Goal: Task Accomplishment & Management: Manage account settings

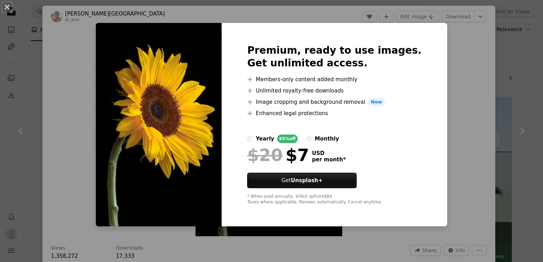
scroll to position [1029, 0]
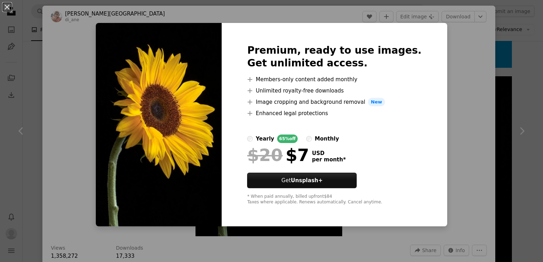
click at [452, 102] on div "An X shape Premium, ready to use images. Get unlimited access. A plus sign Memb…" at bounding box center [271, 131] width 543 height 262
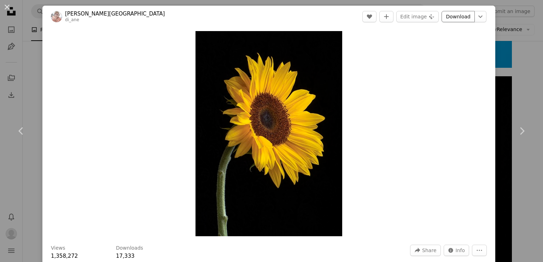
click at [455, 15] on link "Download" at bounding box center [457, 16] width 33 height 11
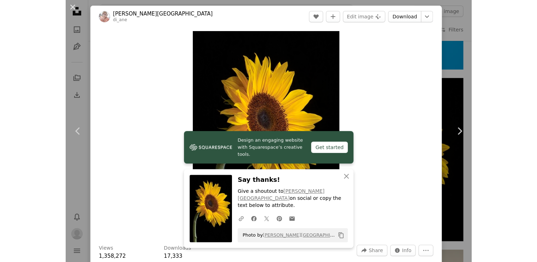
scroll to position [1029, 0]
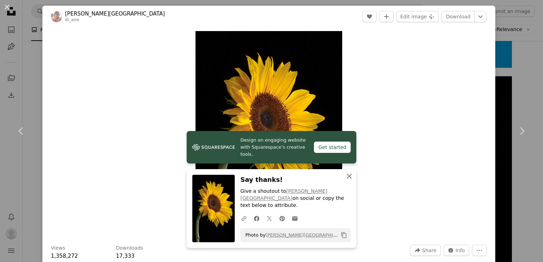
click at [347, 180] on icon "An X shape" at bounding box center [349, 176] width 8 height 8
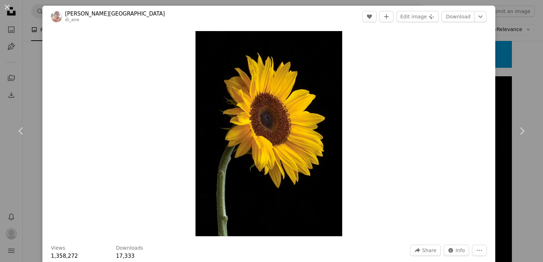
click at [35, 66] on div "An X shape Chevron left Chevron right [PERSON_NAME] di_ane A heart A plus sign …" at bounding box center [271, 131] width 543 height 262
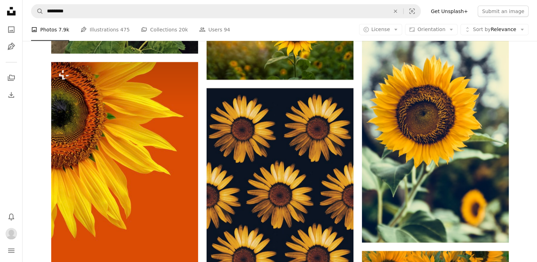
scroll to position [2169, 0]
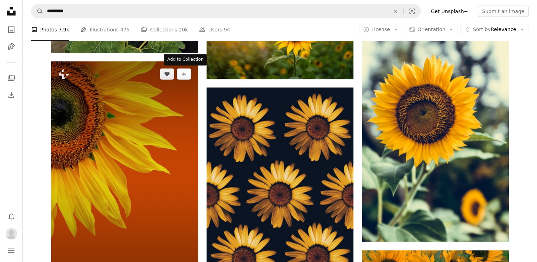
click at [185, 76] on icon "A plus sign" at bounding box center [184, 74] width 6 height 6
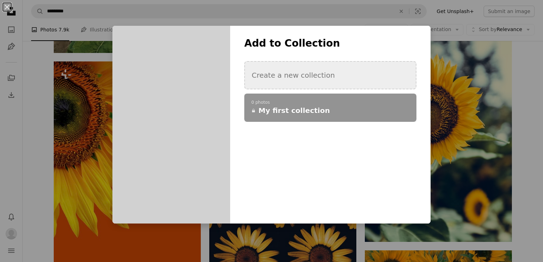
click at [297, 77] on button "Create a new collection" at bounding box center [330, 75] width 172 height 28
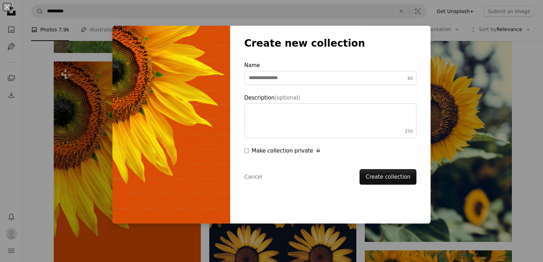
click at [297, 77] on div "Add to Collection Create a new collection A checkmark A plus sign 0 photos A lo…" at bounding box center [330, 125] width 200 height 198
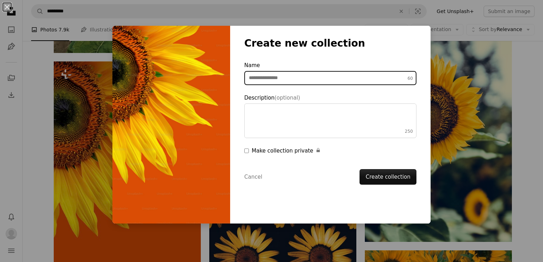
click at [306, 79] on input "Name 60" at bounding box center [330, 78] width 172 height 14
type input "*******"
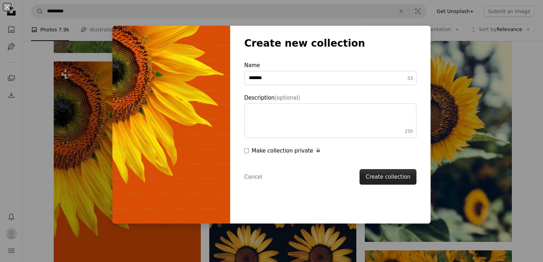
click at [389, 176] on button "Create collection" at bounding box center [387, 177] width 57 height 16
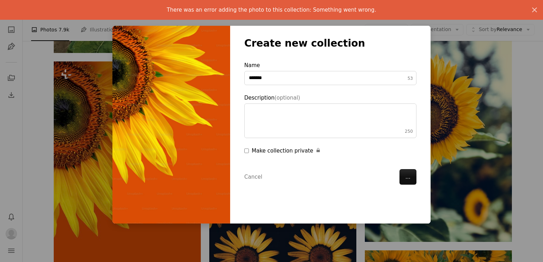
click at [522, 112] on div "An X shape Add to Collection Create a new collection A checkmark A plus sign 0 …" at bounding box center [271, 131] width 543 height 262
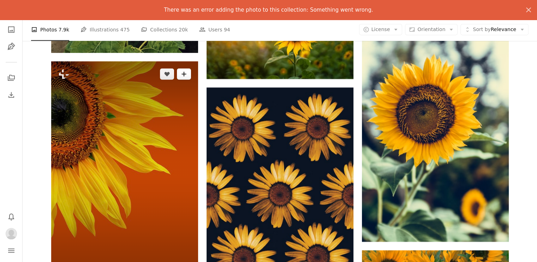
click at [187, 75] on button "A plus sign" at bounding box center [184, 74] width 14 height 11
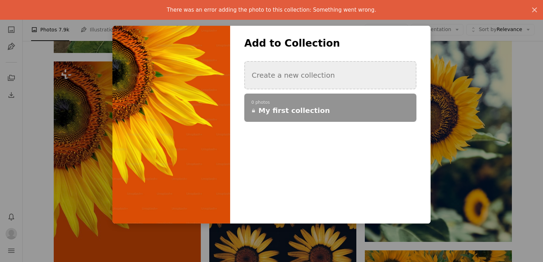
click at [324, 77] on button "Create a new collection" at bounding box center [330, 75] width 172 height 28
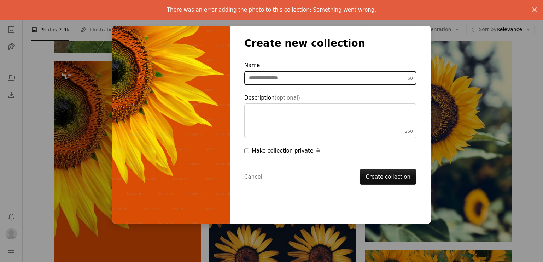
click at [324, 77] on input "Name 60" at bounding box center [330, 78] width 172 height 14
type input "*********"
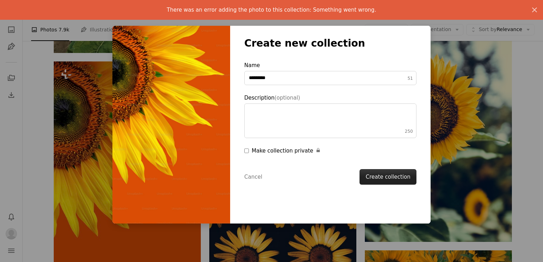
click at [380, 176] on button "Create collection" at bounding box center [387, 177] width 57 height 16
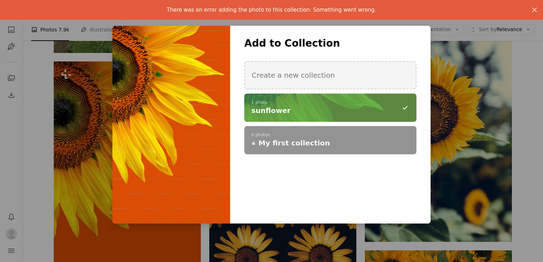
click at [531, 60] on div "An X shape Add to Collection Create a new collection A checkmark A minus sign 1…" at bounding box center [271, 131] width 543 height 262
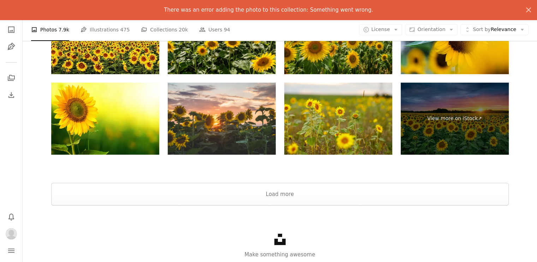
scroll to position [2718, 0]
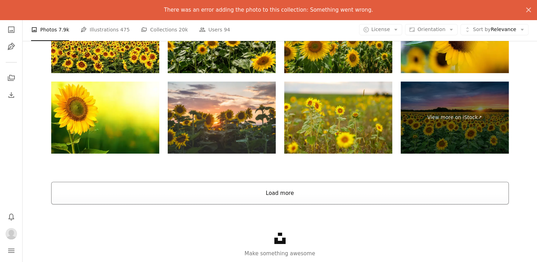
click at [271, 190] on button "Load more" at bounding box center [280, 193] width 458 height 23
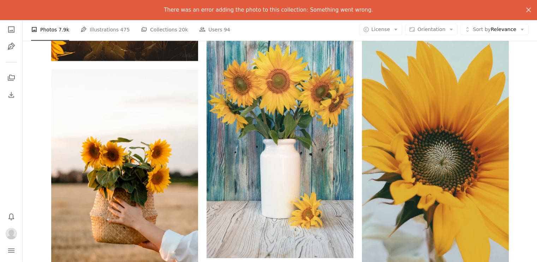
scroll to position [4172, 0]
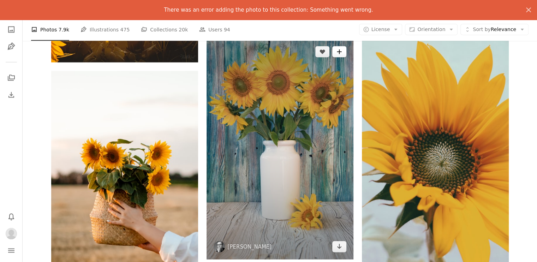
click at [342, 55] on button "A plus sign" at bounding box center [339, 51] width 14 height 11
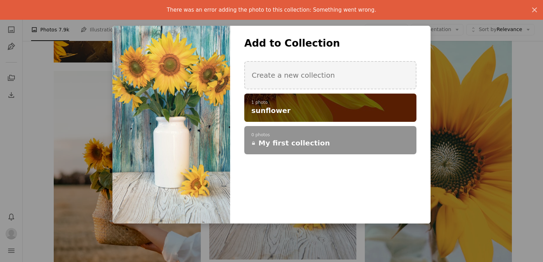
click at [315, 105] on p "1 photo" at bounding box center [330, 103] width 158 height 6
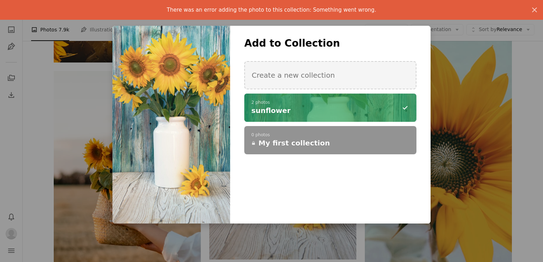
click at [520, 77] on div "An X shape Add to Collection Create a new collection A checkmark A minus sign 2…" at bounding box center [271, 131] width 543 height 262
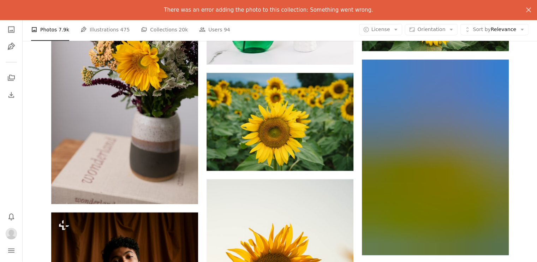
scroll to position [20576, 0]
